Goal: Task Accomplishment & Management: Complete application form

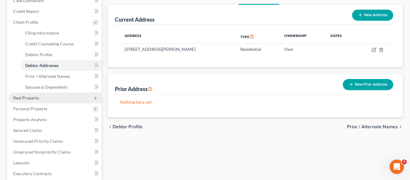
scroll to position [67, 0]
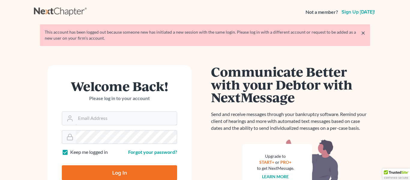
type input "huckabyparalegal@gmail.com"
click at [106, 172] on input "Log In" at bounding box center [119, 172] width 115 height 15
type input "Thinking..."
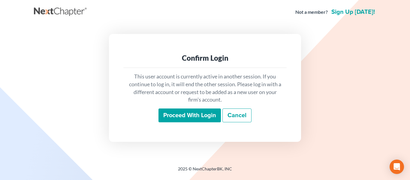
click at [205, 123] on div "This user account is currently active in another session. If you continue to lo…" at bounding box center [204, 97] width 163 height 59
click at [209, 114] on input "Proceed with login" at bounding box center [190, 115] width 62 height 14
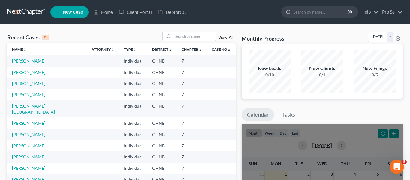
click at [39, 61] on link "[PERSON_NAME]" at bounding box center [28, 60] width 33 height 5
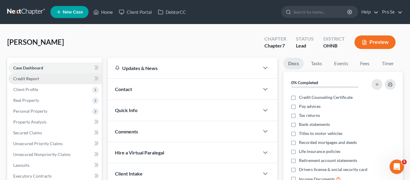
click at [45, 82] on link "Credit Report" at bounding box center [54, 78] width 93 height 11
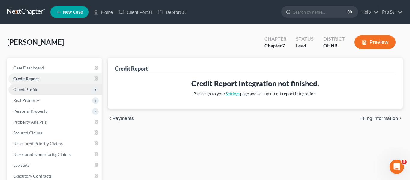
click at [42, 90] on span "Client Profile" at bounding box center [54, 89] width 93 height 11
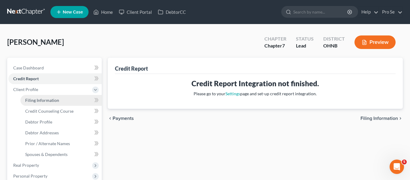
click at [42, 103] on link "Filing Information" at bounding box center [60, 100] width 81 height 11
select select "1"
select select "0"
select select "36"
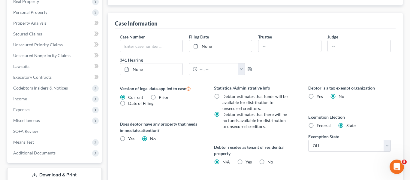
scroll to position [165, 0]
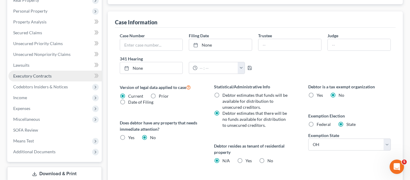
click at [50, 71] on link "Executory Contracts" at bounding box center [54, 76] width 93 height 11
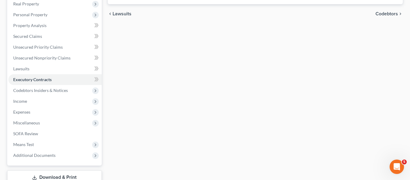
scroll to position [101, 0]
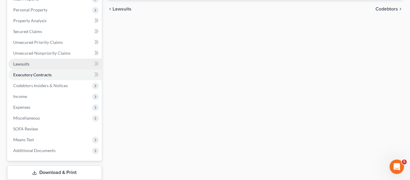
click at [47, 64] on link "Lawsuits" at bounding box center [54, 64] width 93 height 11
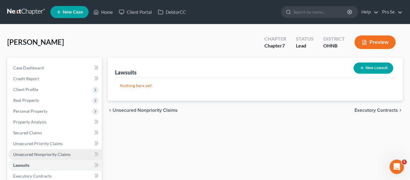
click at [29, 157] on link "Unsecured Nonpriority Claims" at bounding box center [54, 154] width 93 height 11
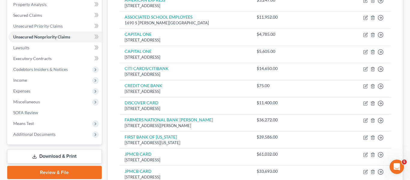
scroll to position [120, 0]
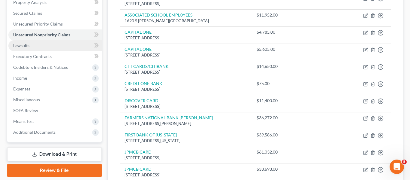
click at [75, 48] on link "Lawsuits" at bounding box center [54, 45] width 93 height 11
